Goal: Information Seeking & Learning: Learn about a topic

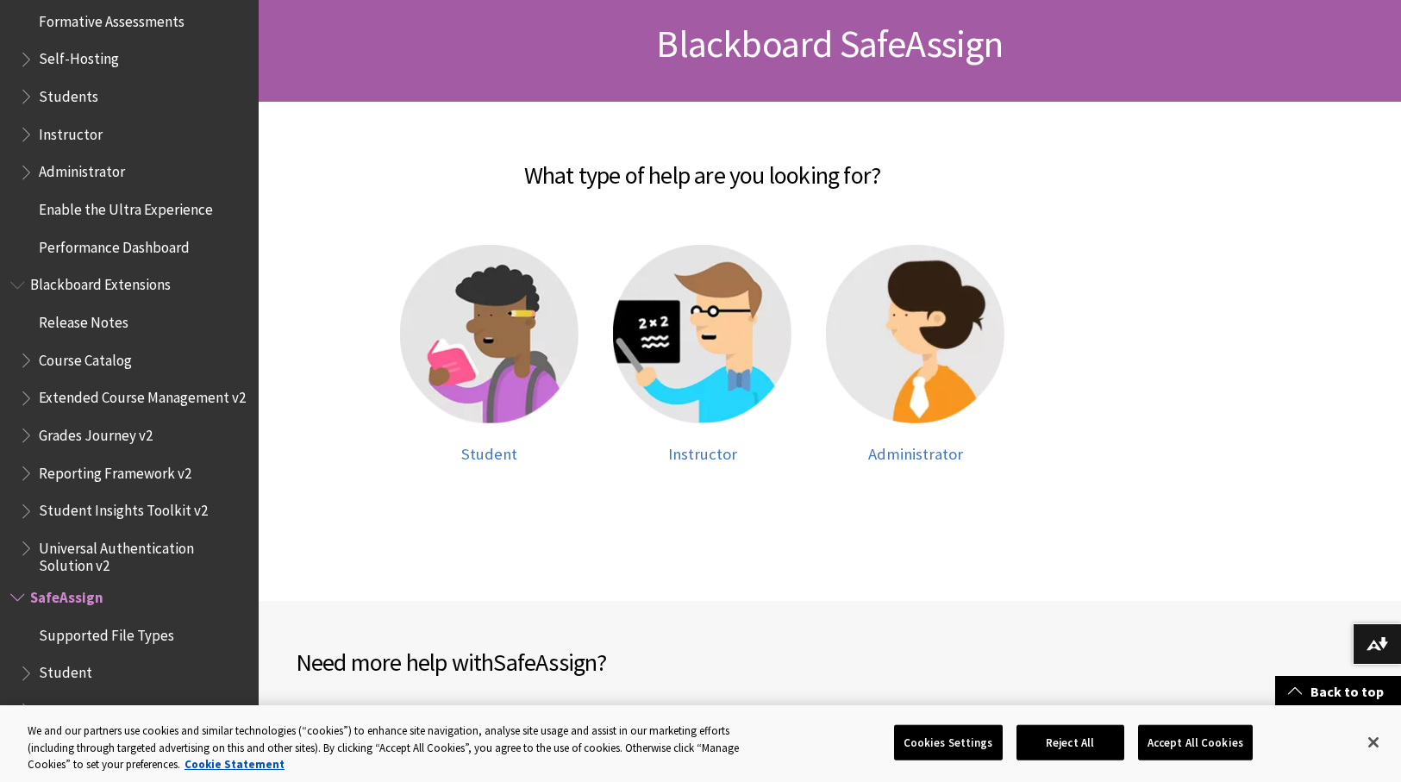
scroll to position [86, 0]
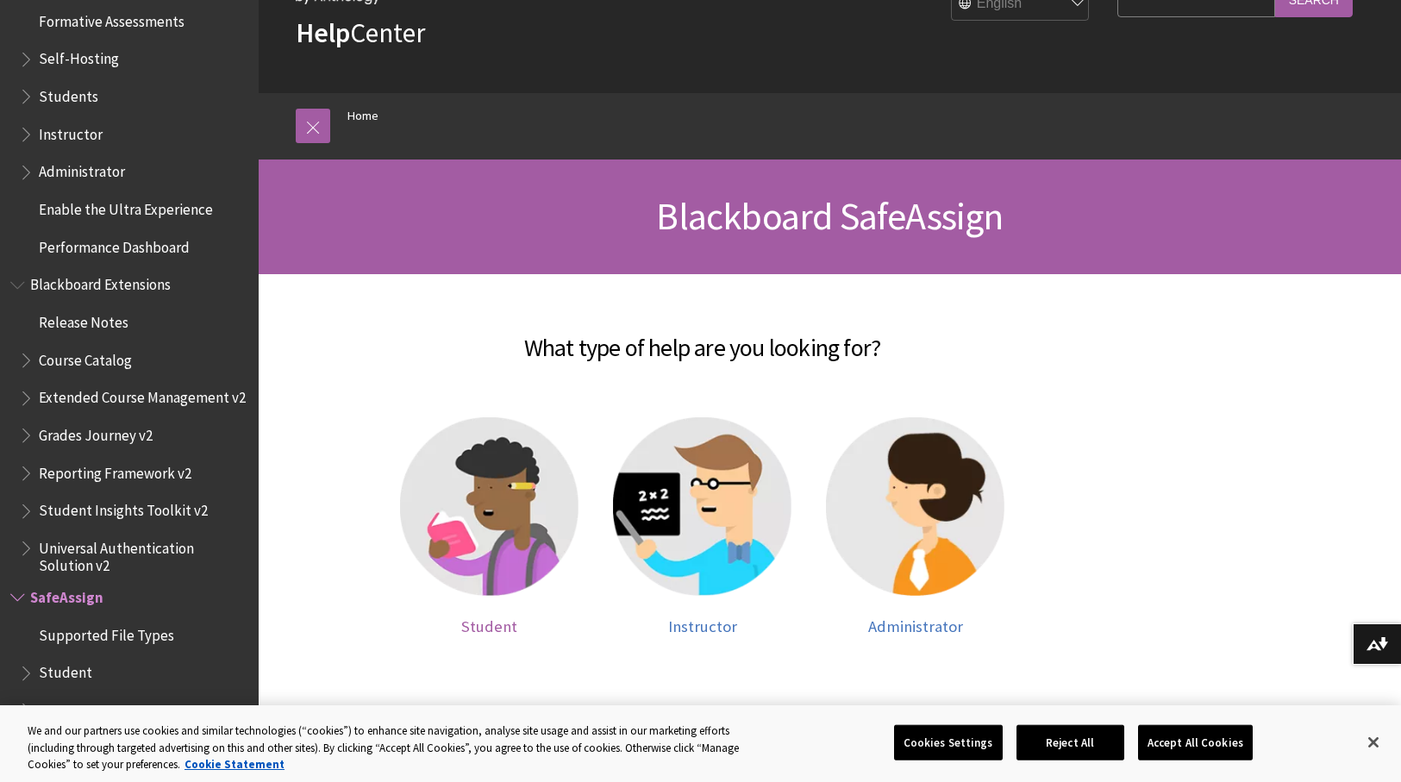
click at [493, 528] on img at bounding box center [489, 506] width 178 height 178
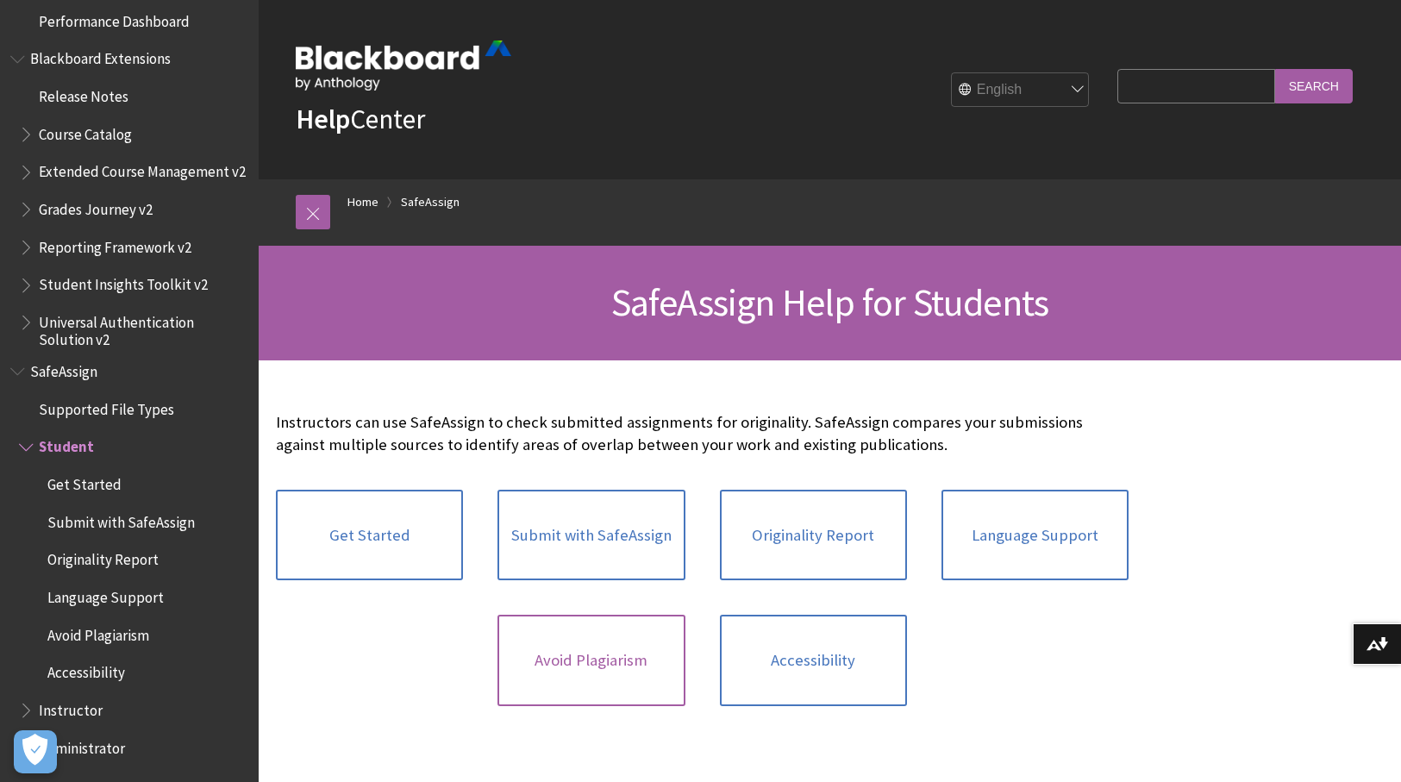
click at [600, 628] on link "Avoid Plagiarism" at bounding box center [590, 660] width 187 height 91
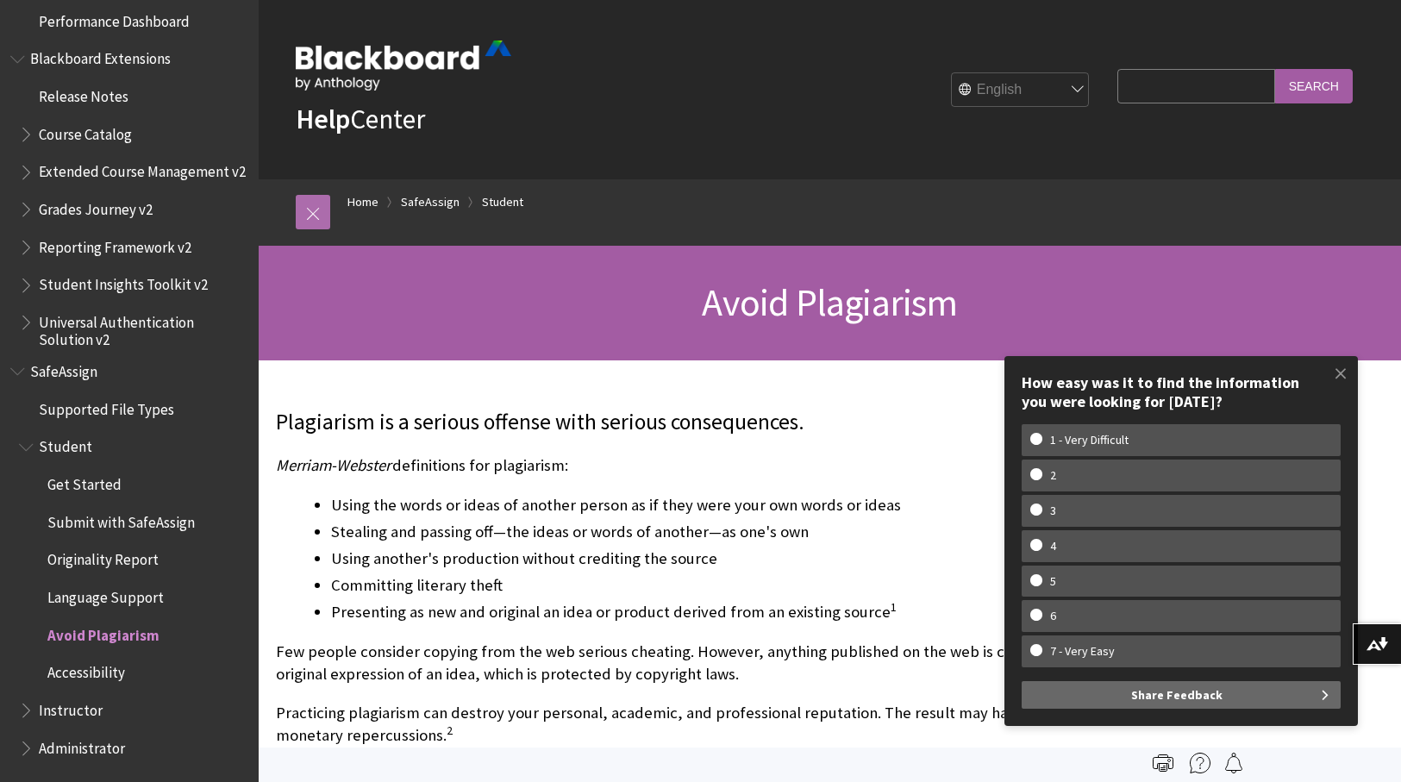
click at [322, 216] on link at bounding box center [313, 212] width 34 height 34
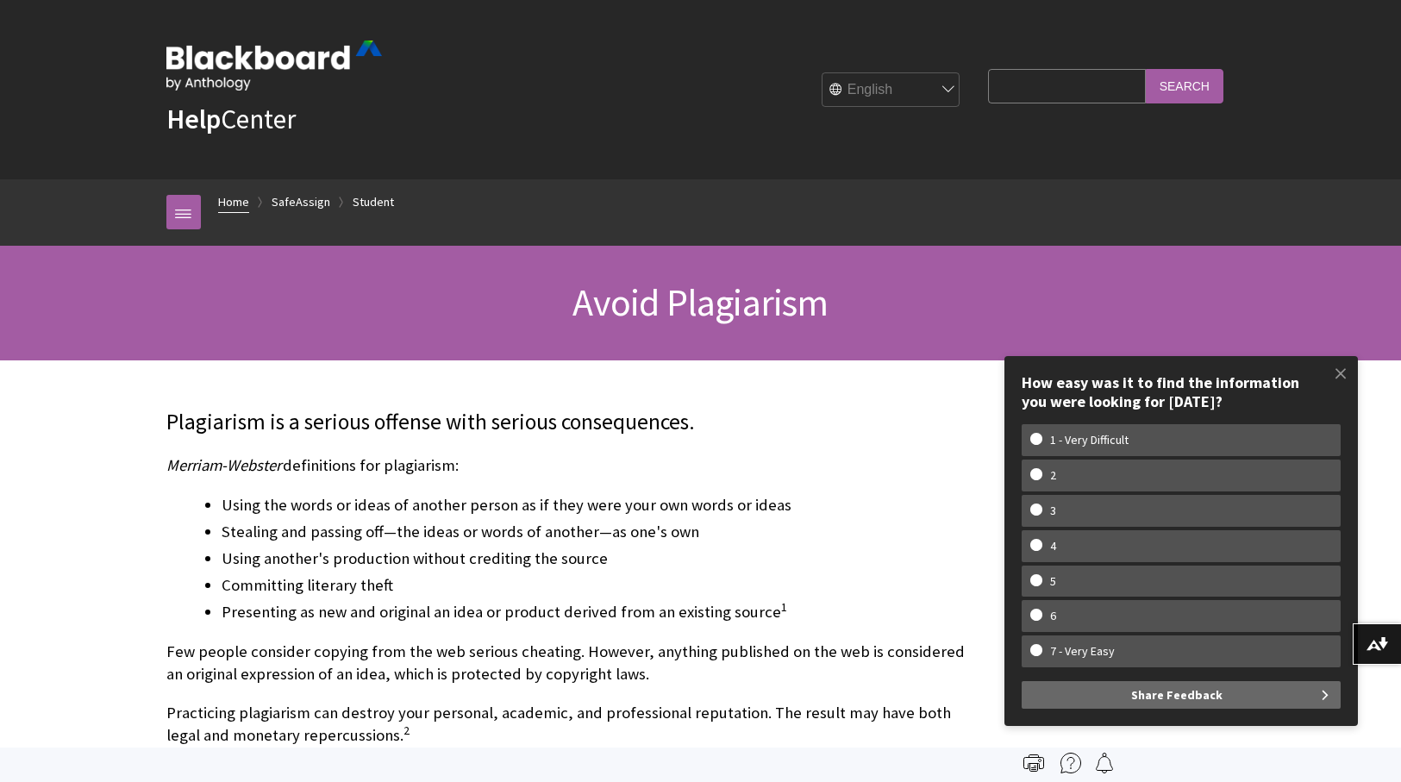
click at [233, 198] on link "Home" at bounding box center [233, 202] width 31 height 22
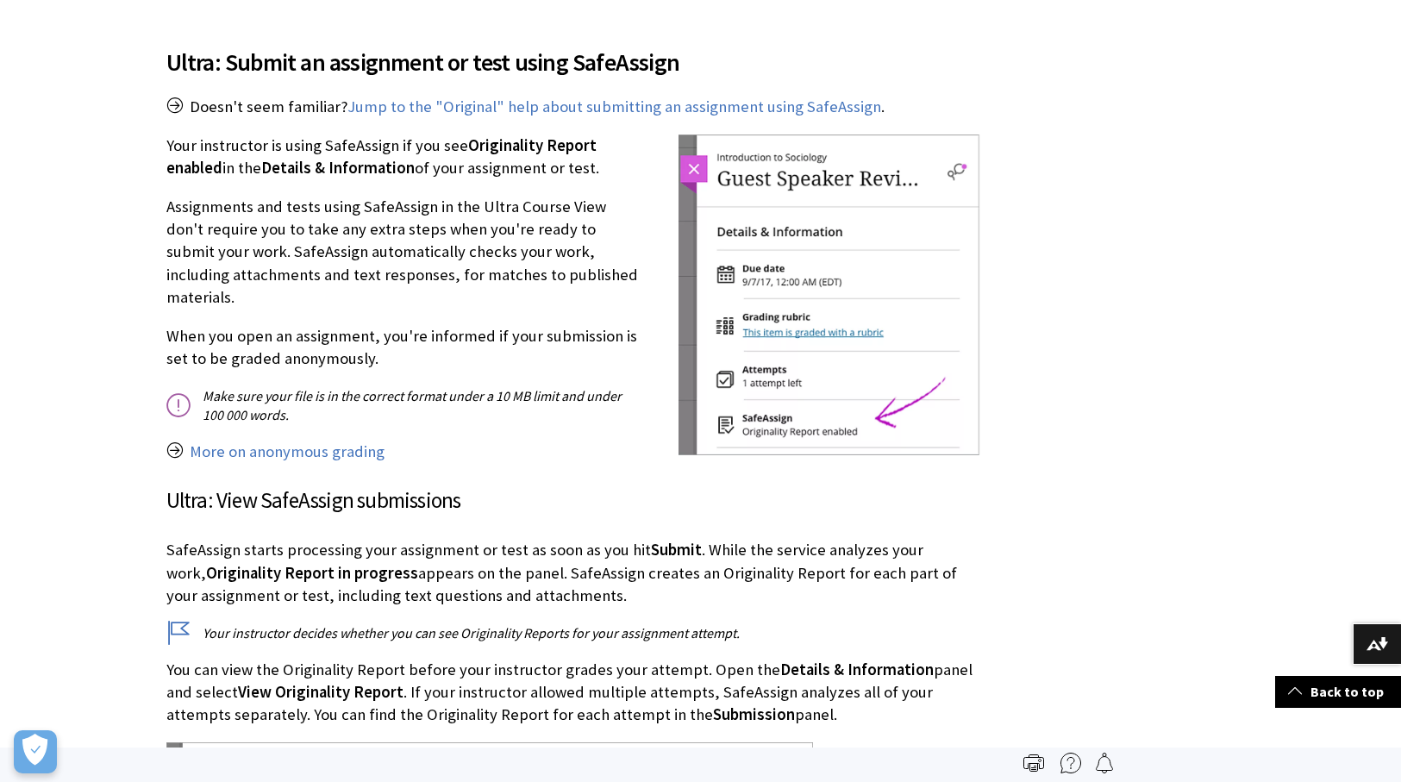
scroll to position [1552, 0]
